Goal: Navigation & Orientation: Find specific page/section

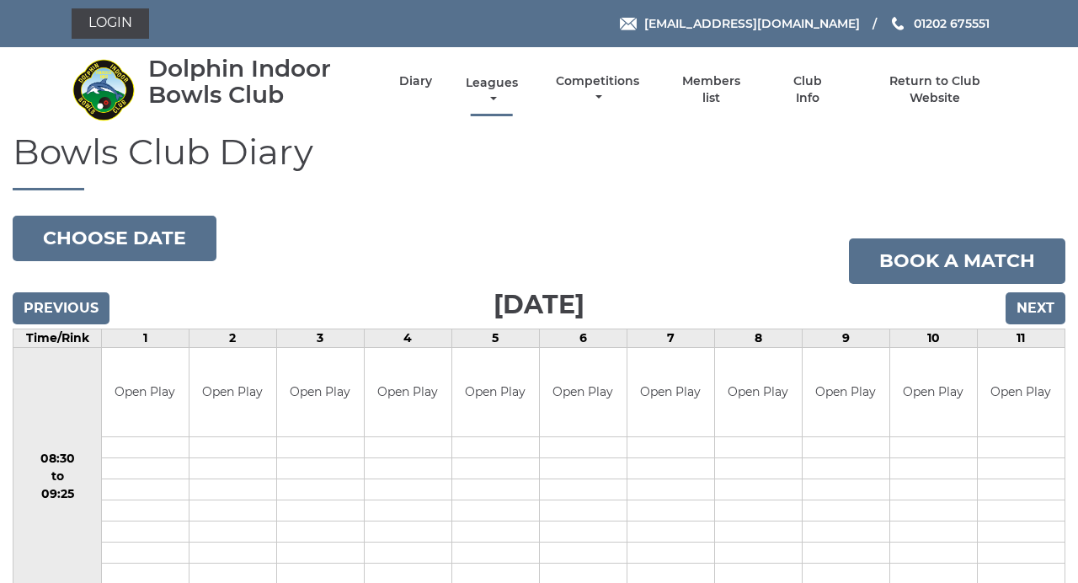
click at [500, 94] on link "Leagues" at bounding box center [492, 91] width 61 height 33
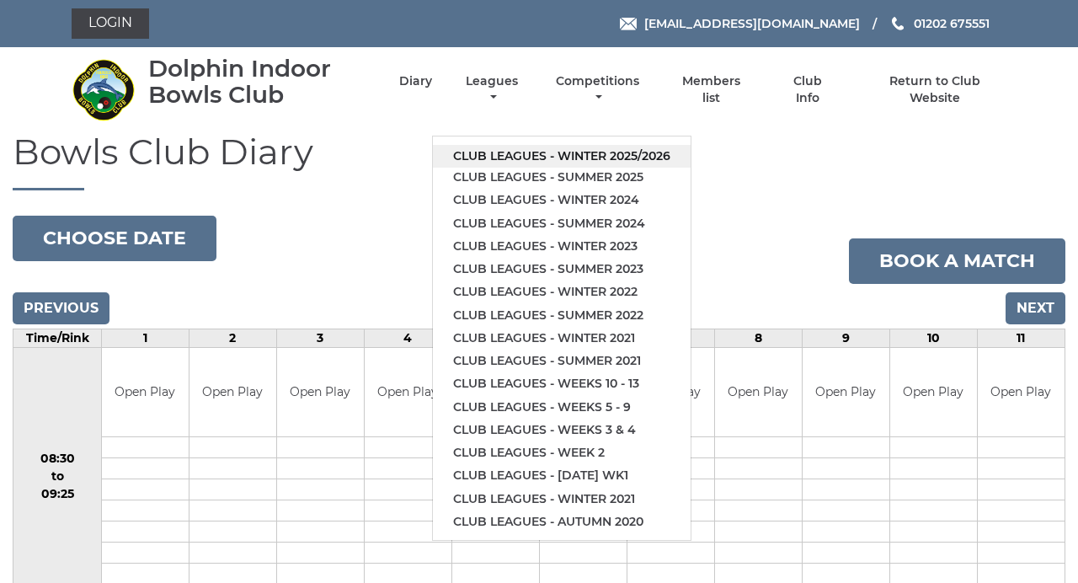
click at [526, 160] on link "Club leagues - Winter 2025/2026" at bounding box center [562, 156] width 258 height 23
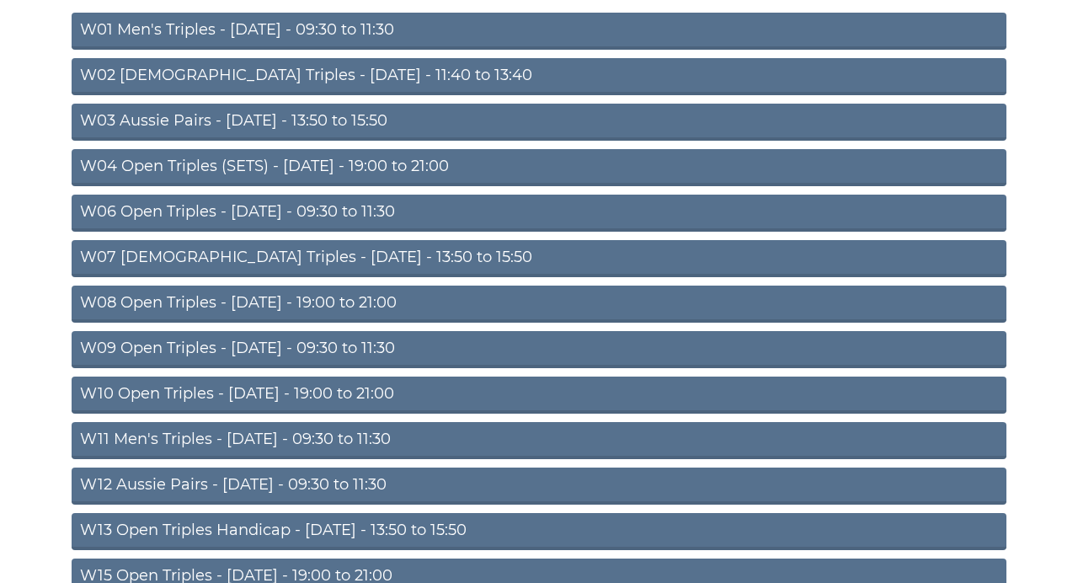
scroll to position [225, 0]
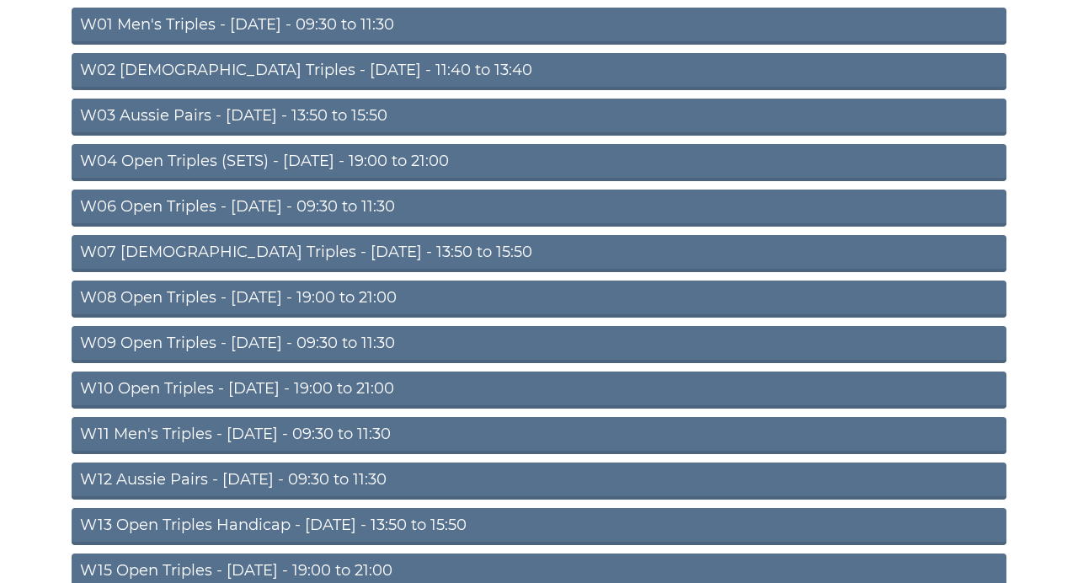
click at [339, 302] on link "W08 Open Triples - Tuesday - 19:00 to 21:00" at bounding box center [539, 299] width 935 height 37
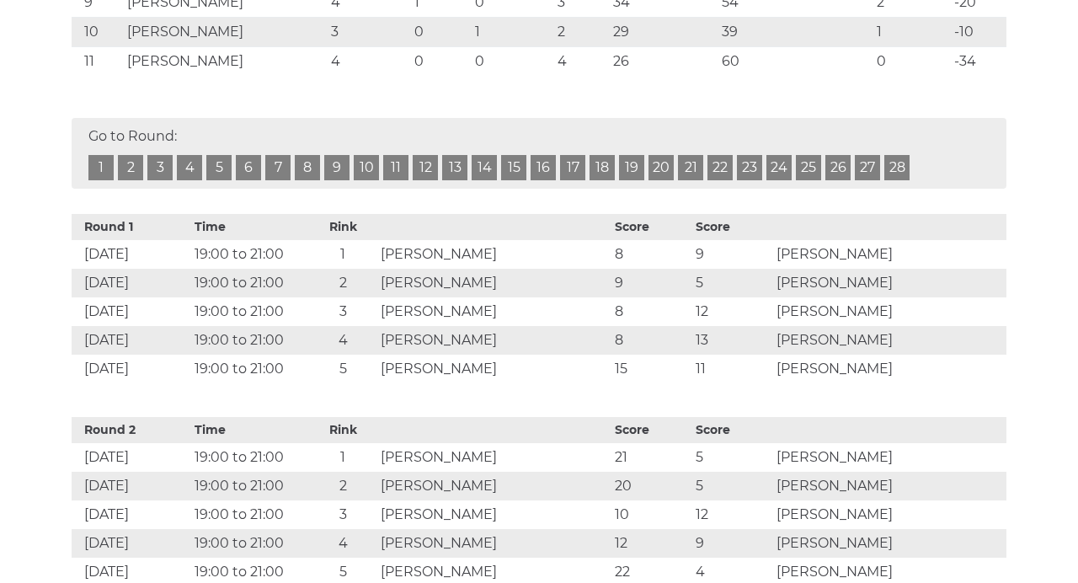
scroll to position [619, 0]
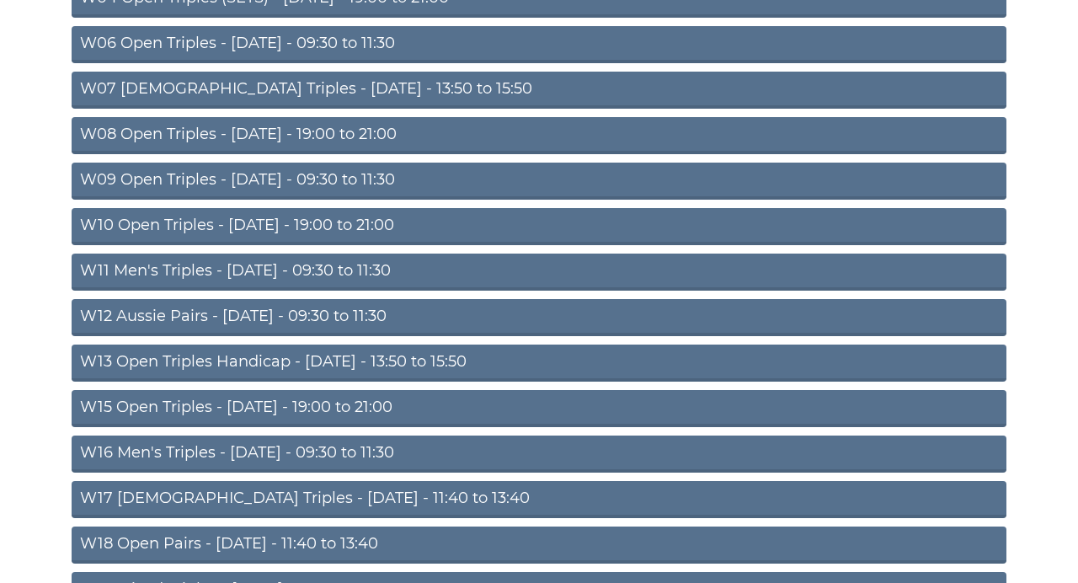
scroll to position [389, 0]
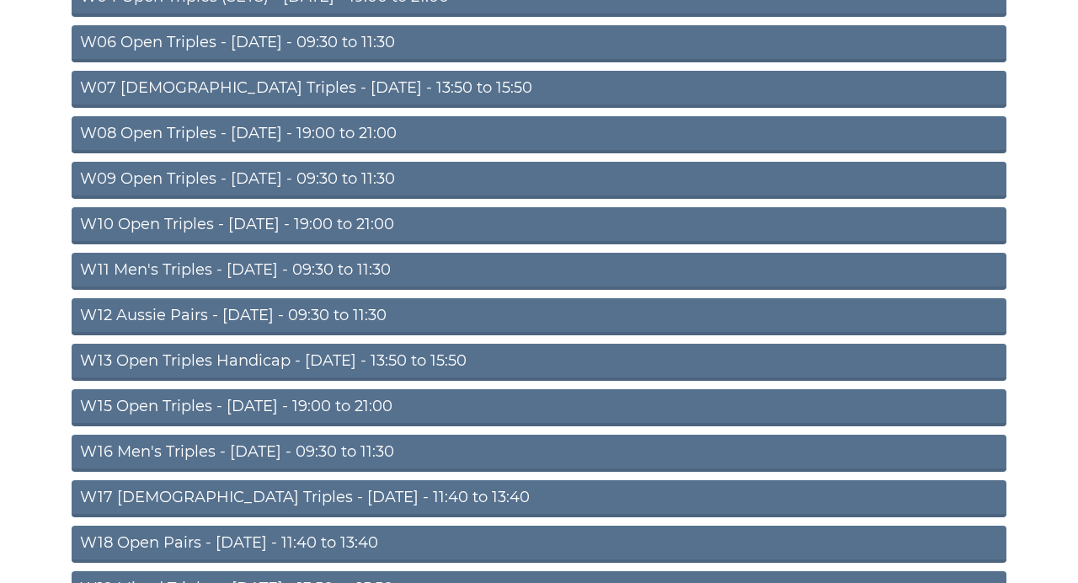
click at [375, 416] on link "W15 Open Triples - Thursday - 19:00 to 21:00" at bounding box center [539, 407] width 935 height 37
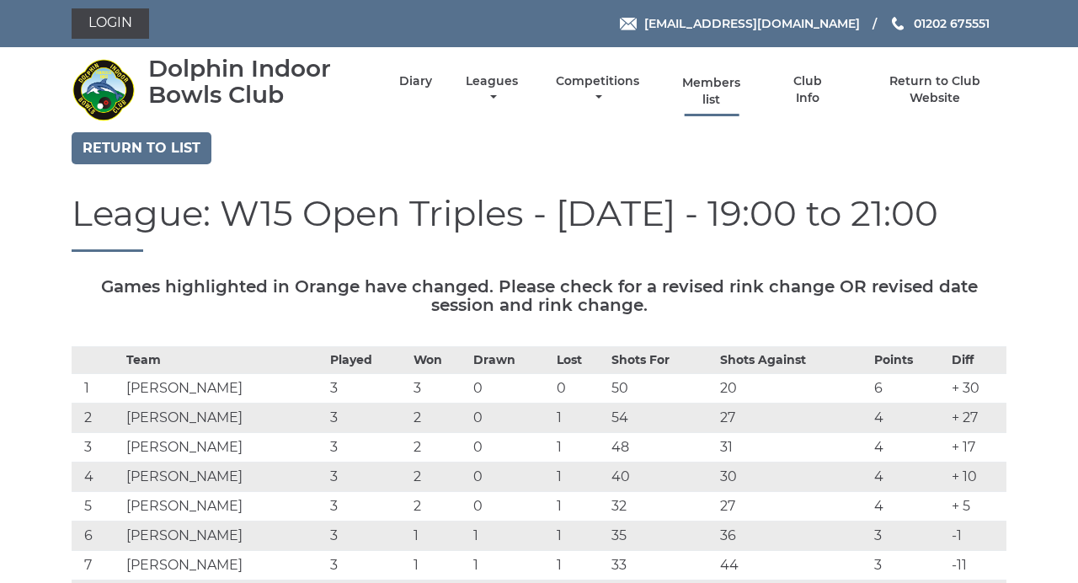
click at [718, 90] on link "Members list" at bounding box center [711, 91] width 77 height 33
